Goal: Register for event/course

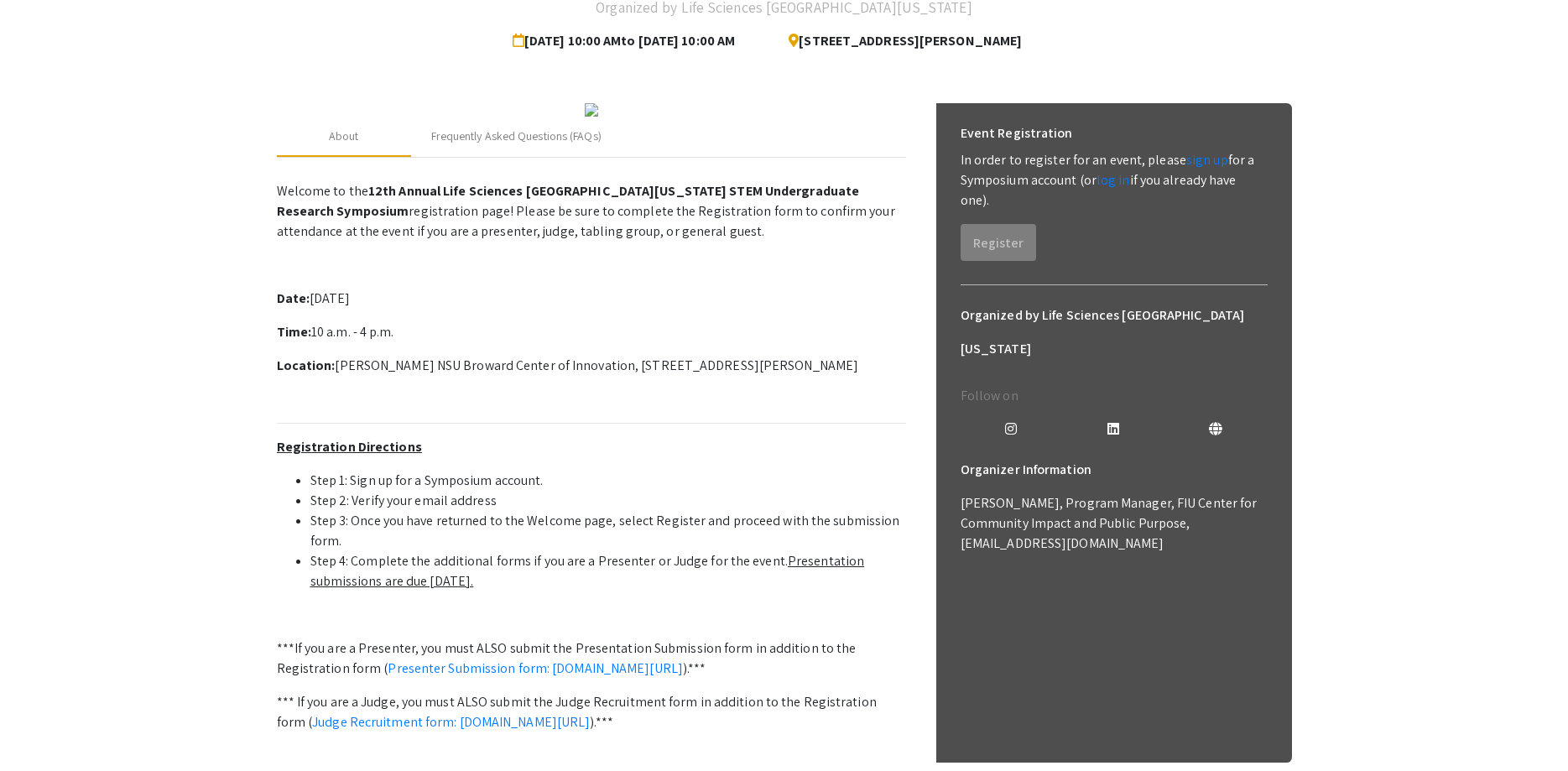
scroll to position [11, 0]
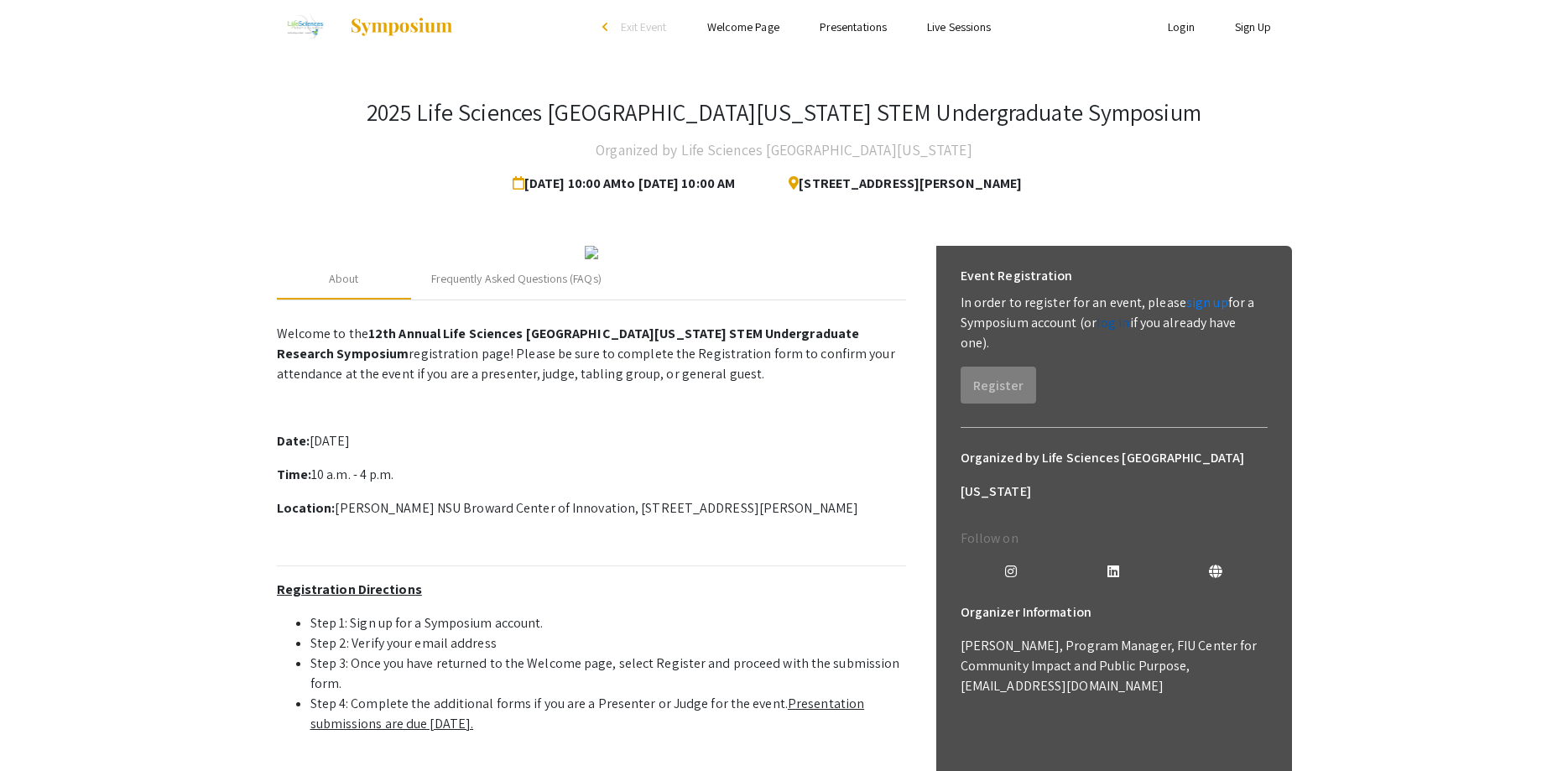
click at [1116, 320] on link "log in" at bounding box center [1114, 323] width 34 height 18
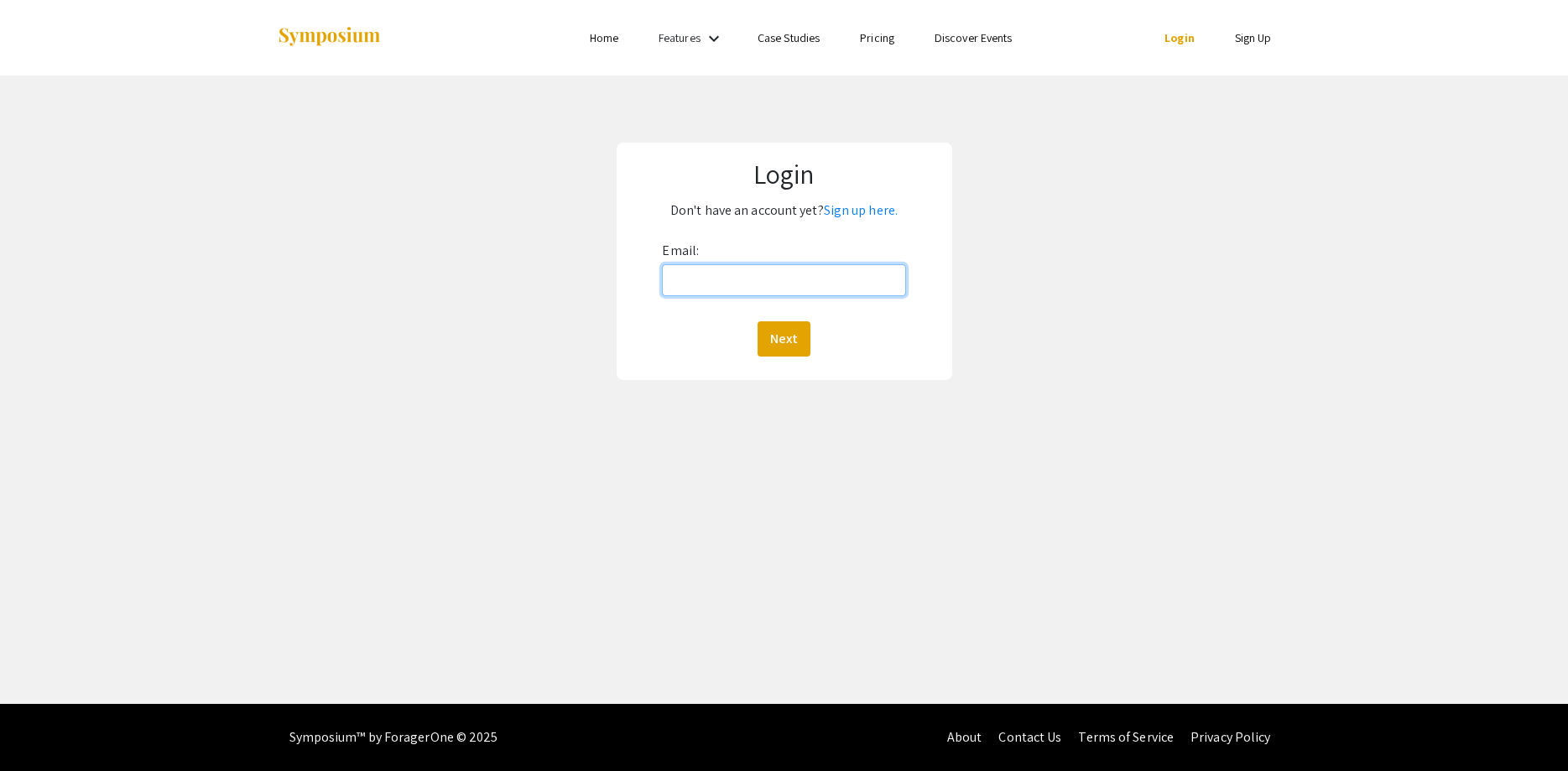
click at [778, 279] on input "Email:" at bounding box center [783, 280] width 243 height 32
type input "jm3137@nova.edu"
click at [786, 334] on button "Next" at bounding box center [784, 340] width 53 height 36
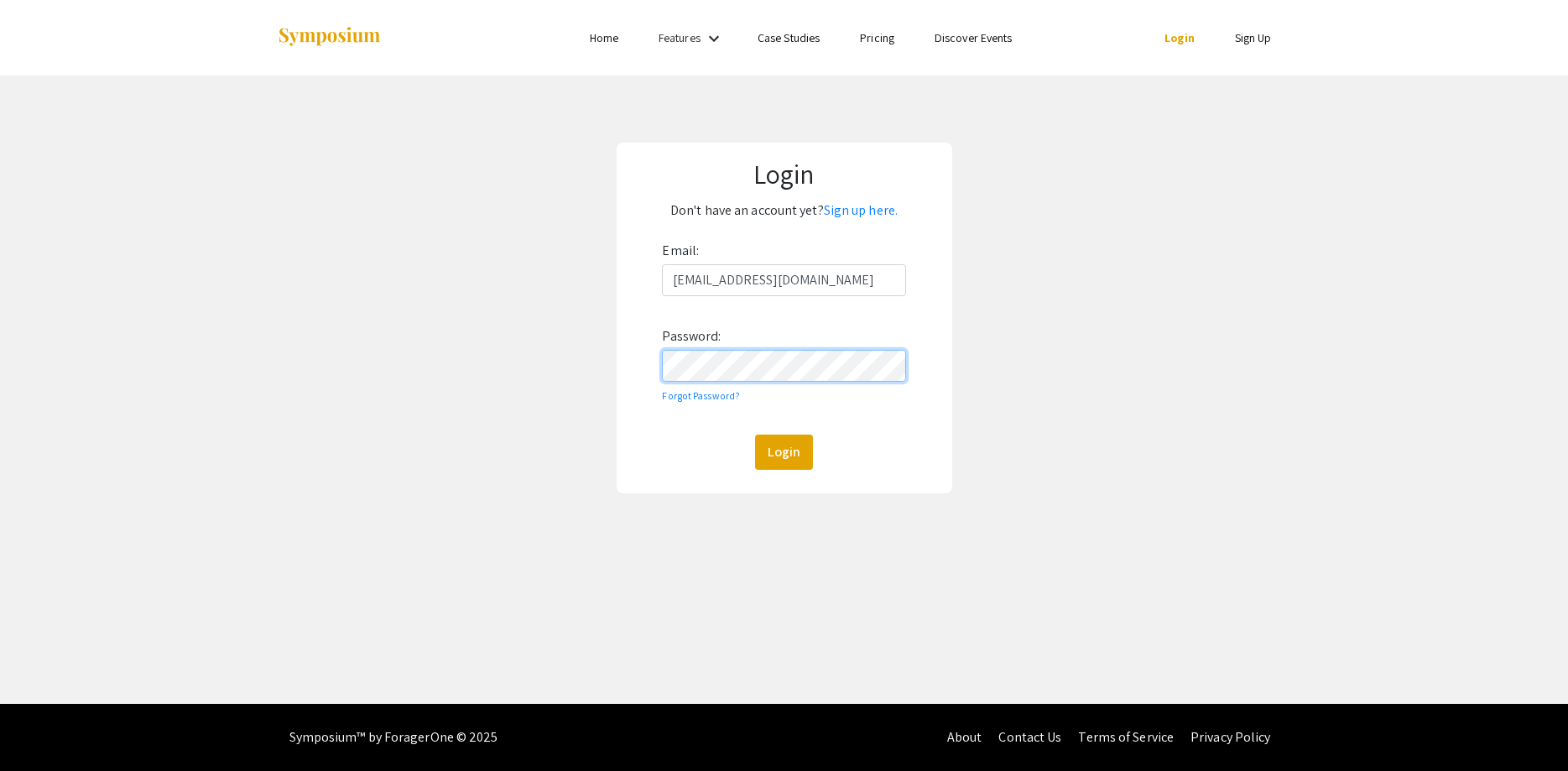
click at [755, 435] on button "Login" at bounding box center [784, 453] width 58 height 36
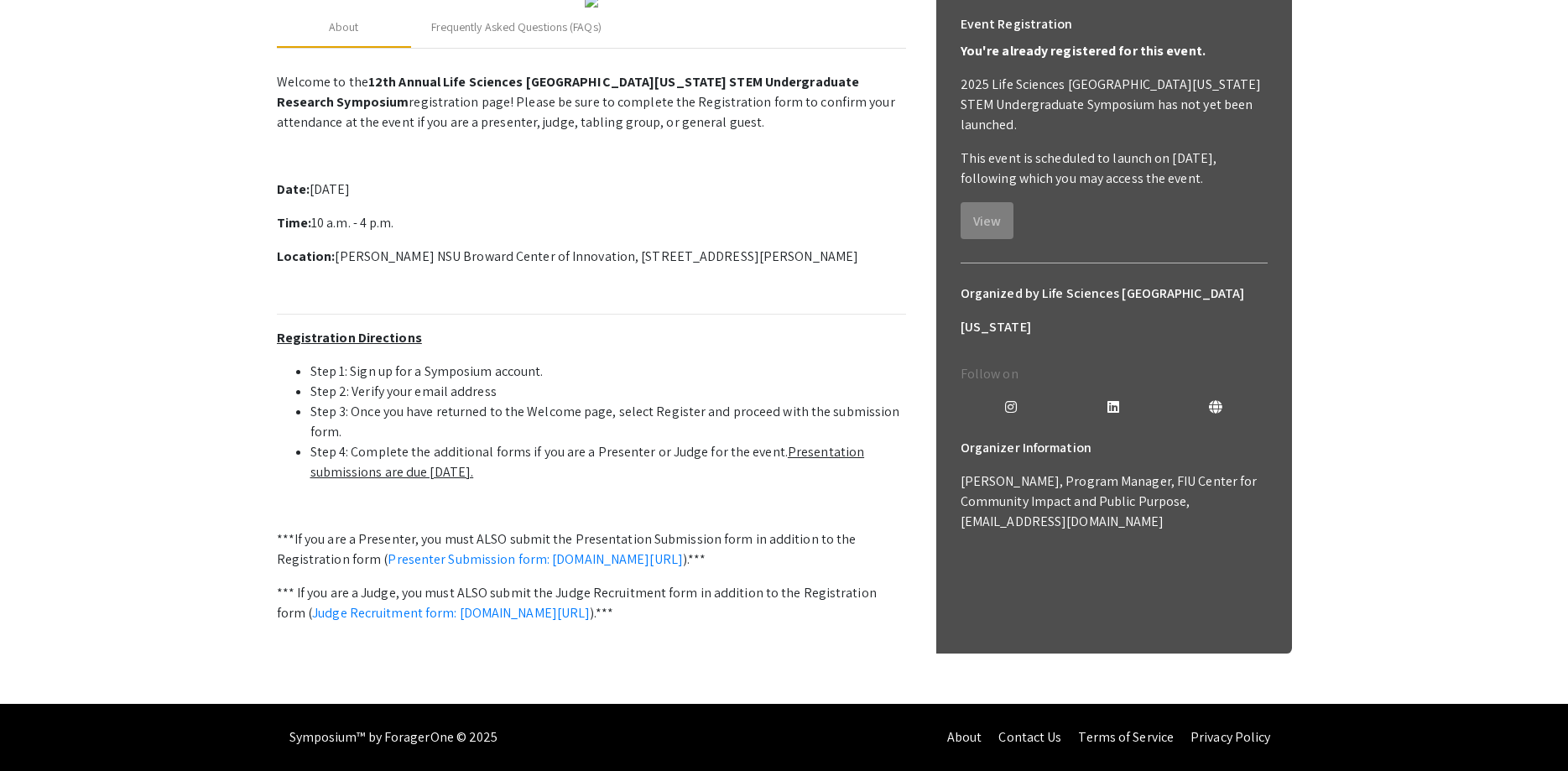
scroll to position [439, 0]
click at [392, 551] on link "Presenter Submission form: symposium.foragerone.com/lssfsymposium2025/submission" at bounding box center [535, 559] width 295 height 18
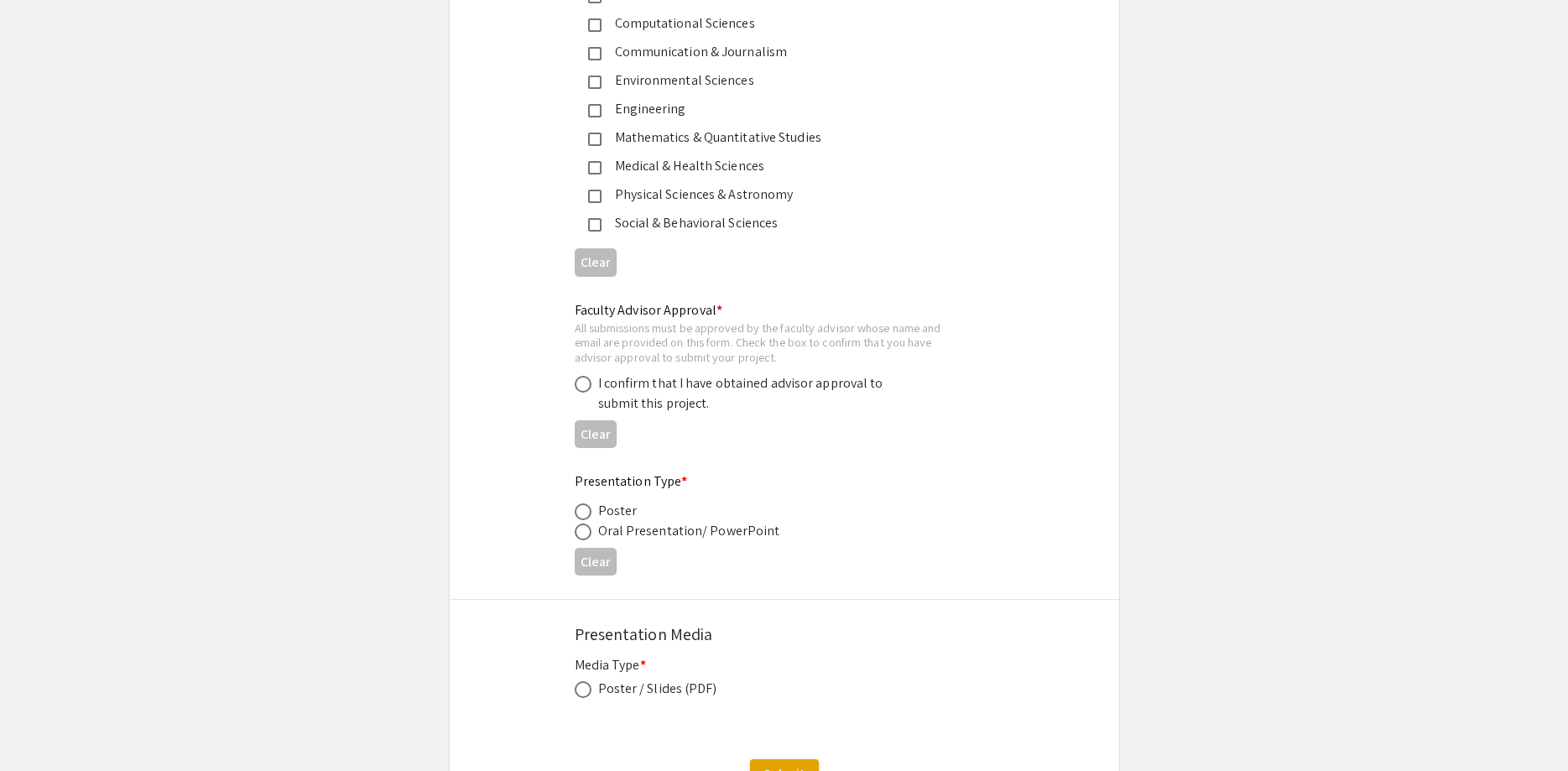
scroll to position [2326, 0]
